Goal: Task Accomplishment & Management: Complete application form

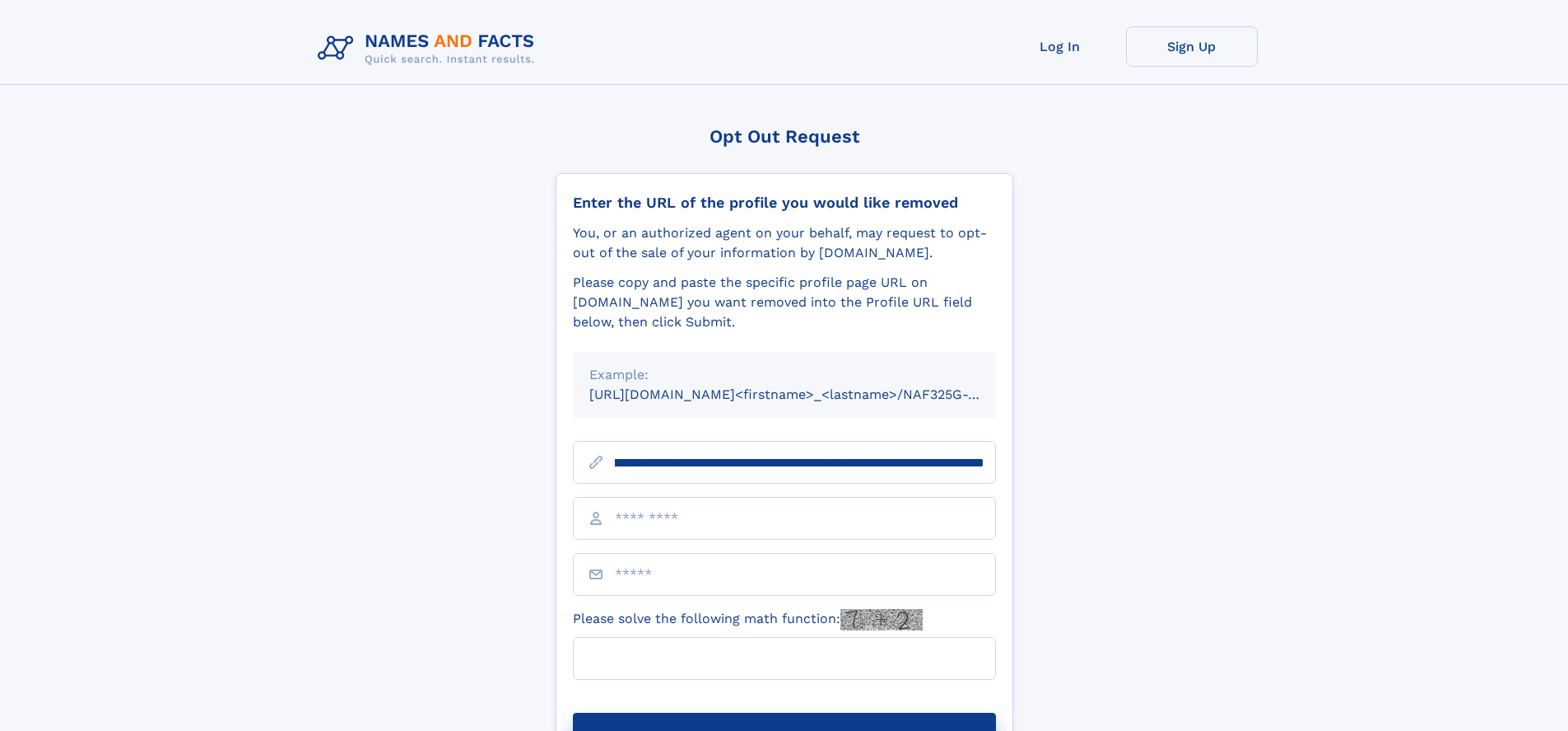
scroll to position [0, 166]
type input "**********"
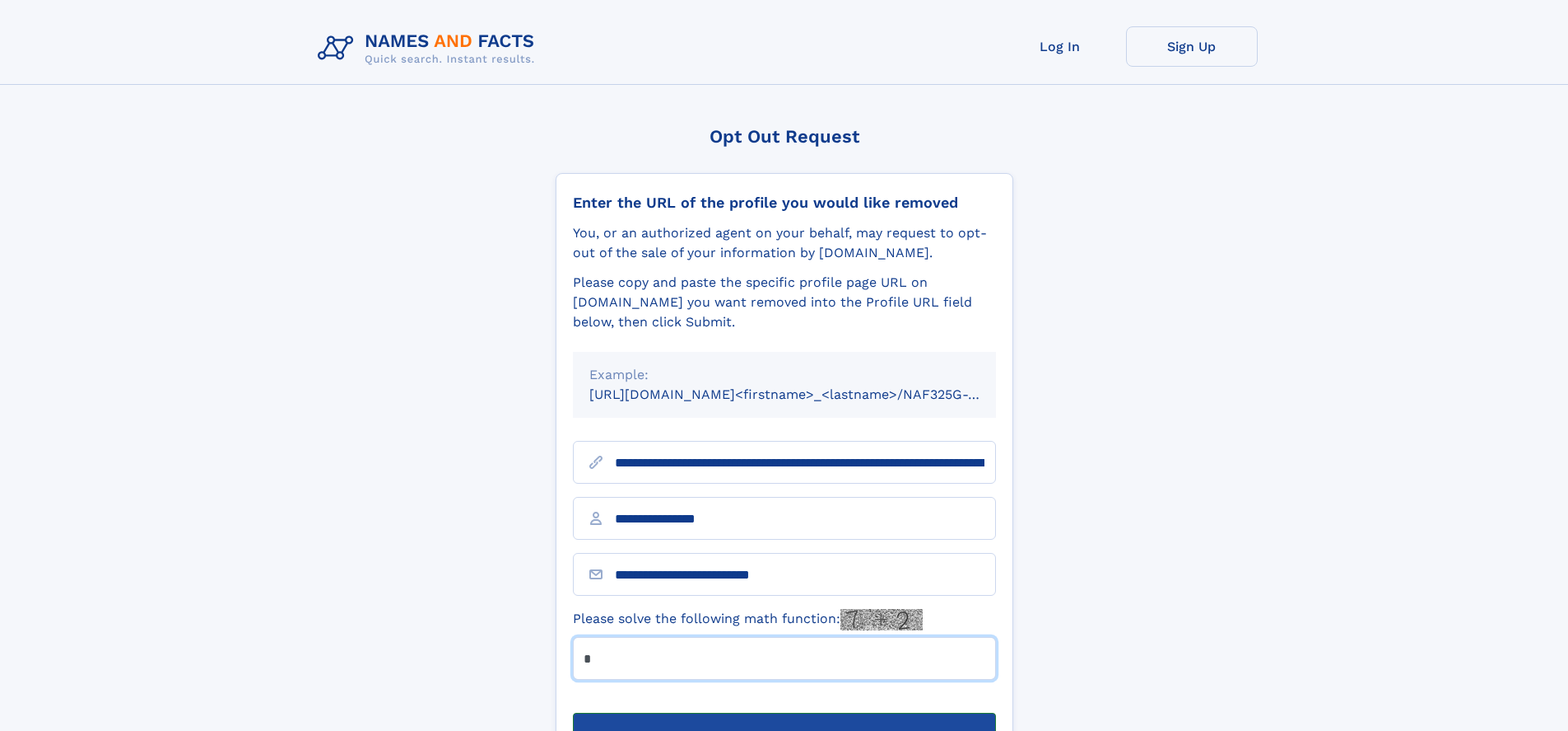
type input "*"
click at [784, 713] on button "Submit Opt Out Request" at bounding box center [784, 739] width 423 height 53
